Goal: Information Seeking & Learning: Learn about a topic

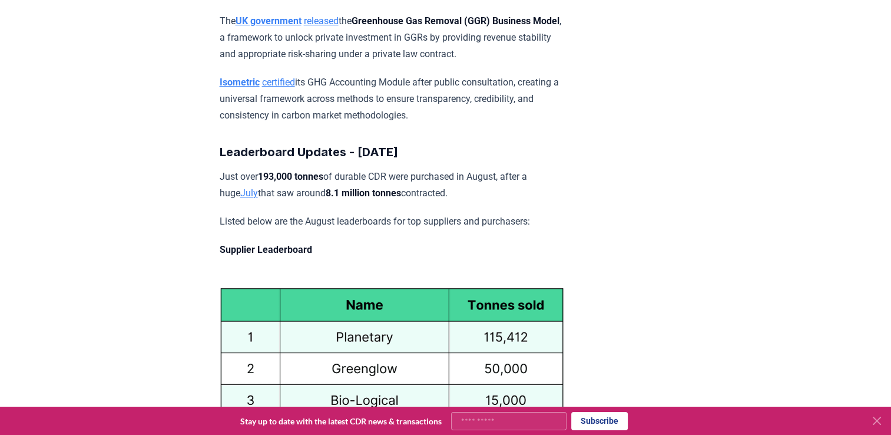
scroll to position [4627, 0]
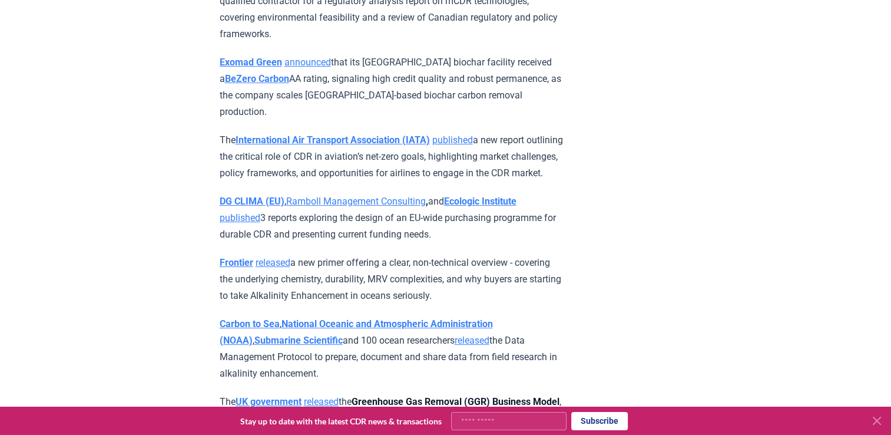
click at [391, 140] on strong "International Air Transport Association (IATA)" at bounding box center [333, 139] width 194 height 11
